Goal: Communication & Community: Answer question/provide support

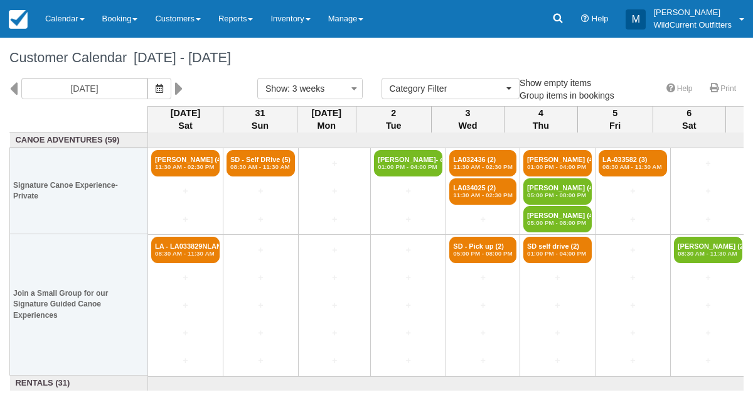
select select
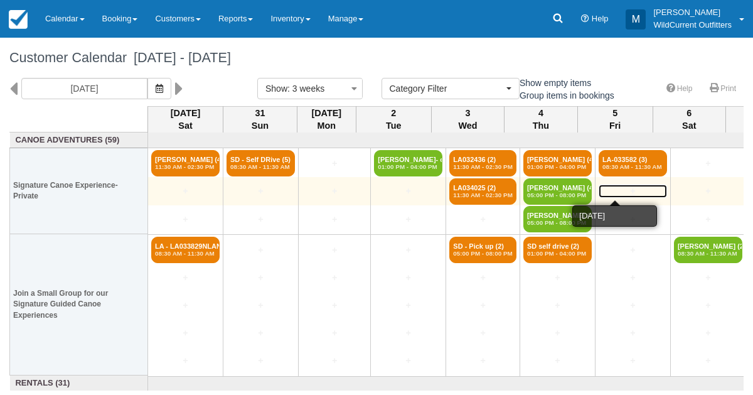
click at [608, 192] on link "+" at bounding box center [632, 190] width 68 height 13
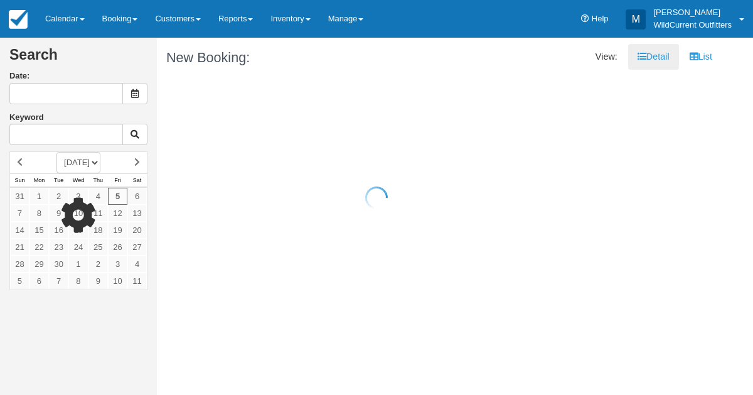
type input "[DATE]"
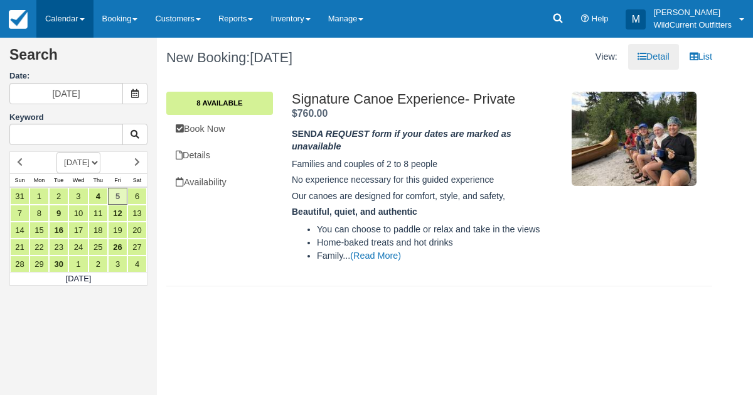
click at [62, 17] on link "Calendar" at bounding box center [64, 19] width 57 height 38
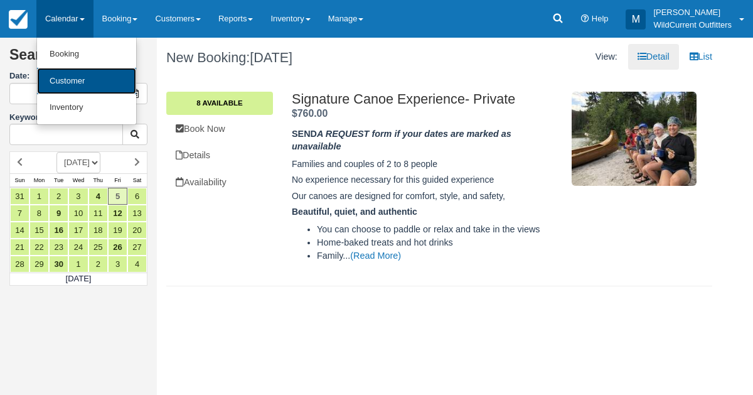
click at [51, 75] on link "Customer" at bounding box center [86, 81] width 99 height 27
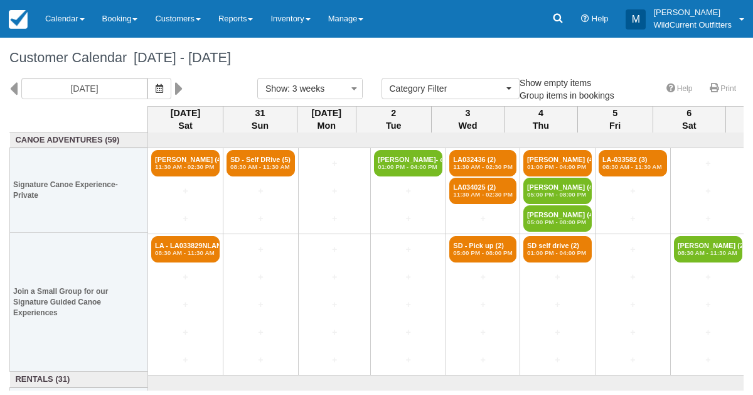
select select
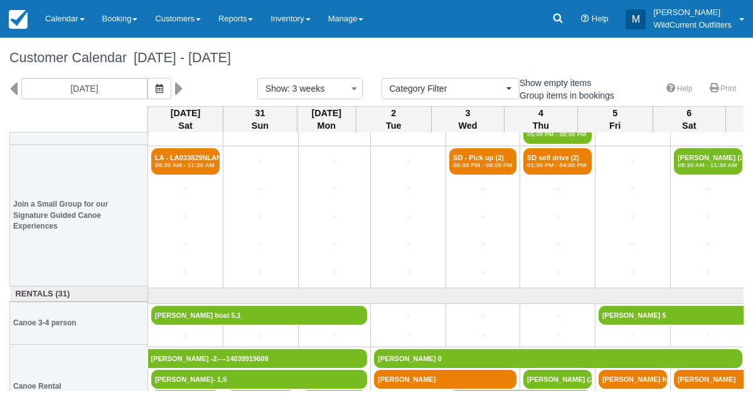
scroll to position [168, 0]
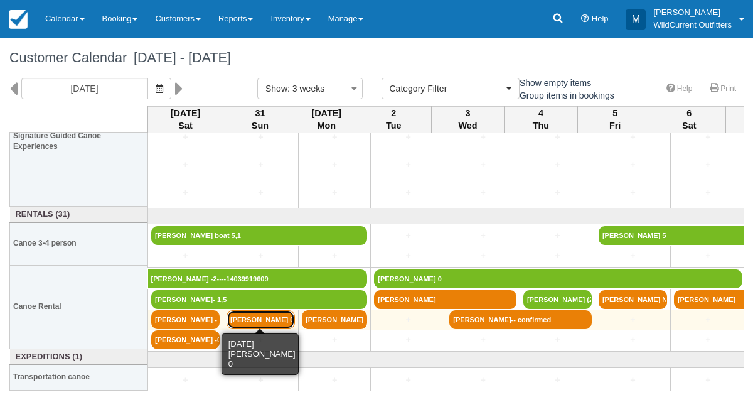
click at [247, 312] on link "Peter De Meyer 0" at bounding box center [260, 319] width 68 height 19
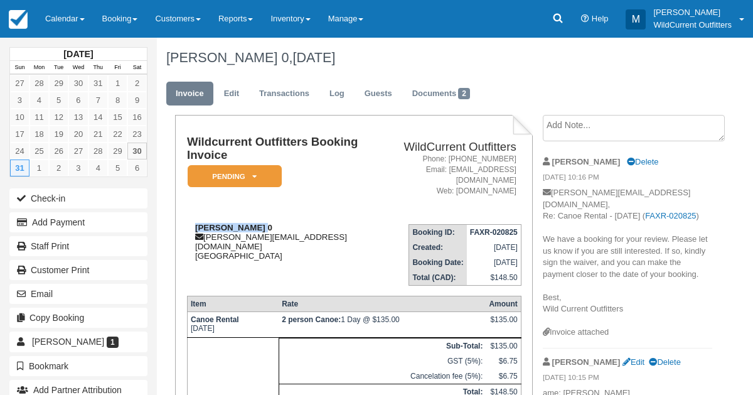
drag, startPoint x: 255, startPoint y: 228, endPoint x: 191, endPoint y: 231, distance: 64.1
click at [191, 231] on div "Peter De Meyer 0 peter.de.meyer10@gmail.com Canada" at bounding box center [283, 242] width 192 height 38
copy strong "Peter De Meyer"
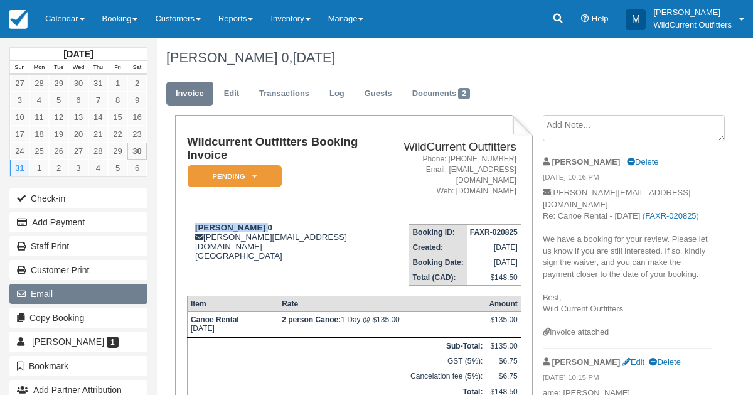
click at [37, 286] on button "Email" at bounding box center [78, 294] width 138 height 20
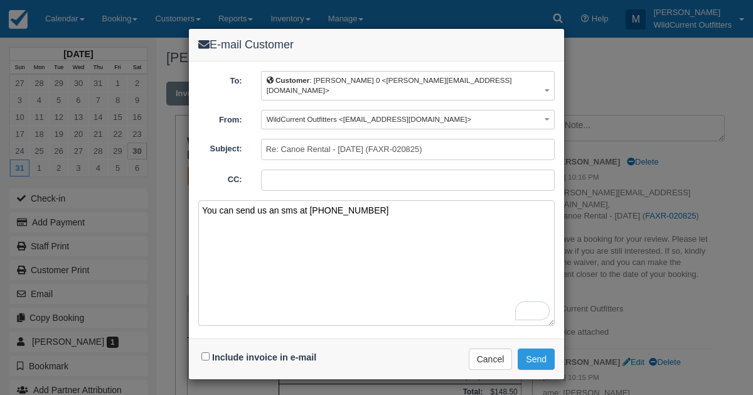
type textarea "You can send us an sms at 17809313662"
click at [204, 352] on input "Include invoice in e-mail" at bounding box center [205, 356] width 8 height 8
checkbox input "true"
click at [537, 348] on button "Send" at bounding box center [535, 358] width 37 height 21
